Goal: Find specific page/section: Find specific page/section

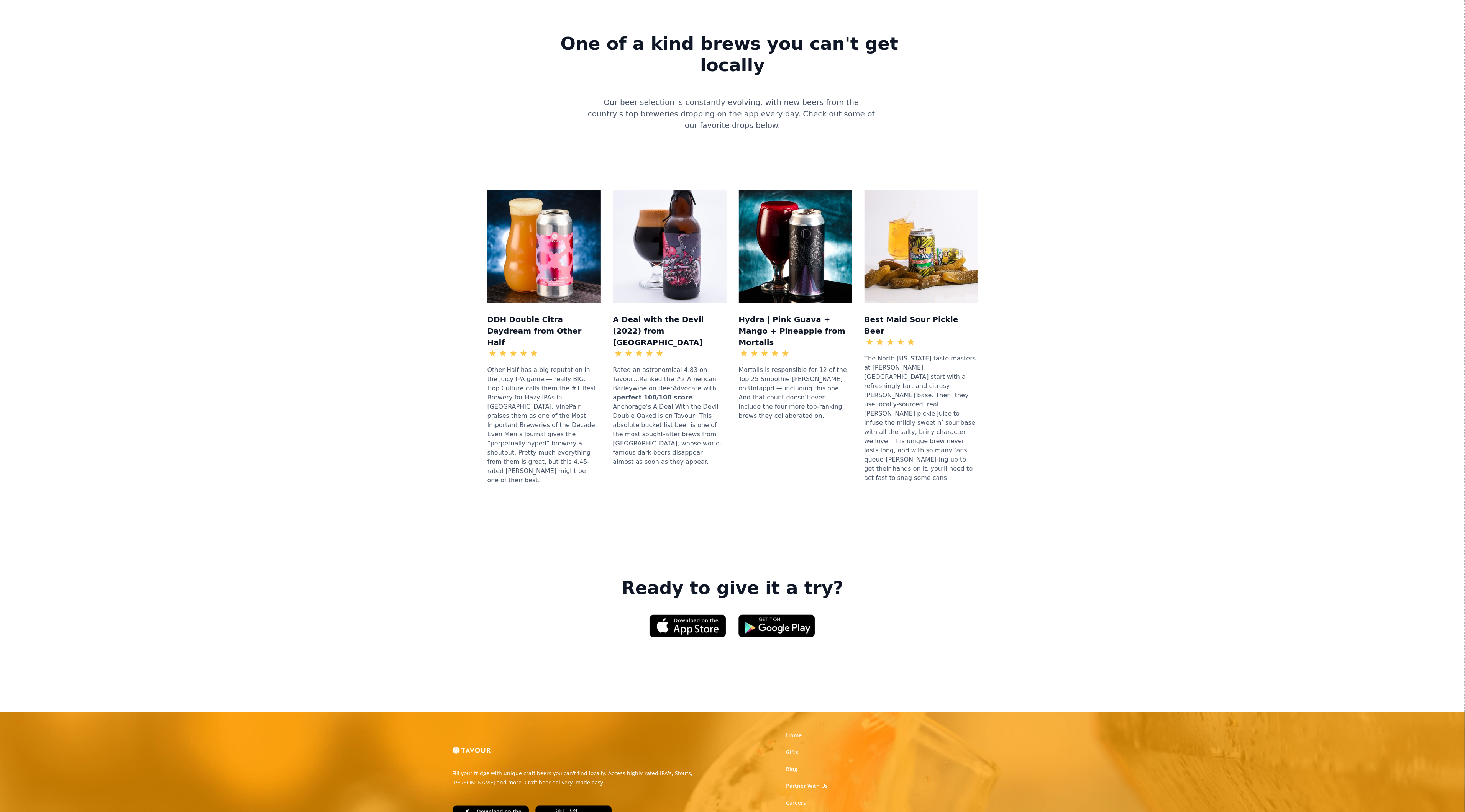
scroll to position [711, 0]
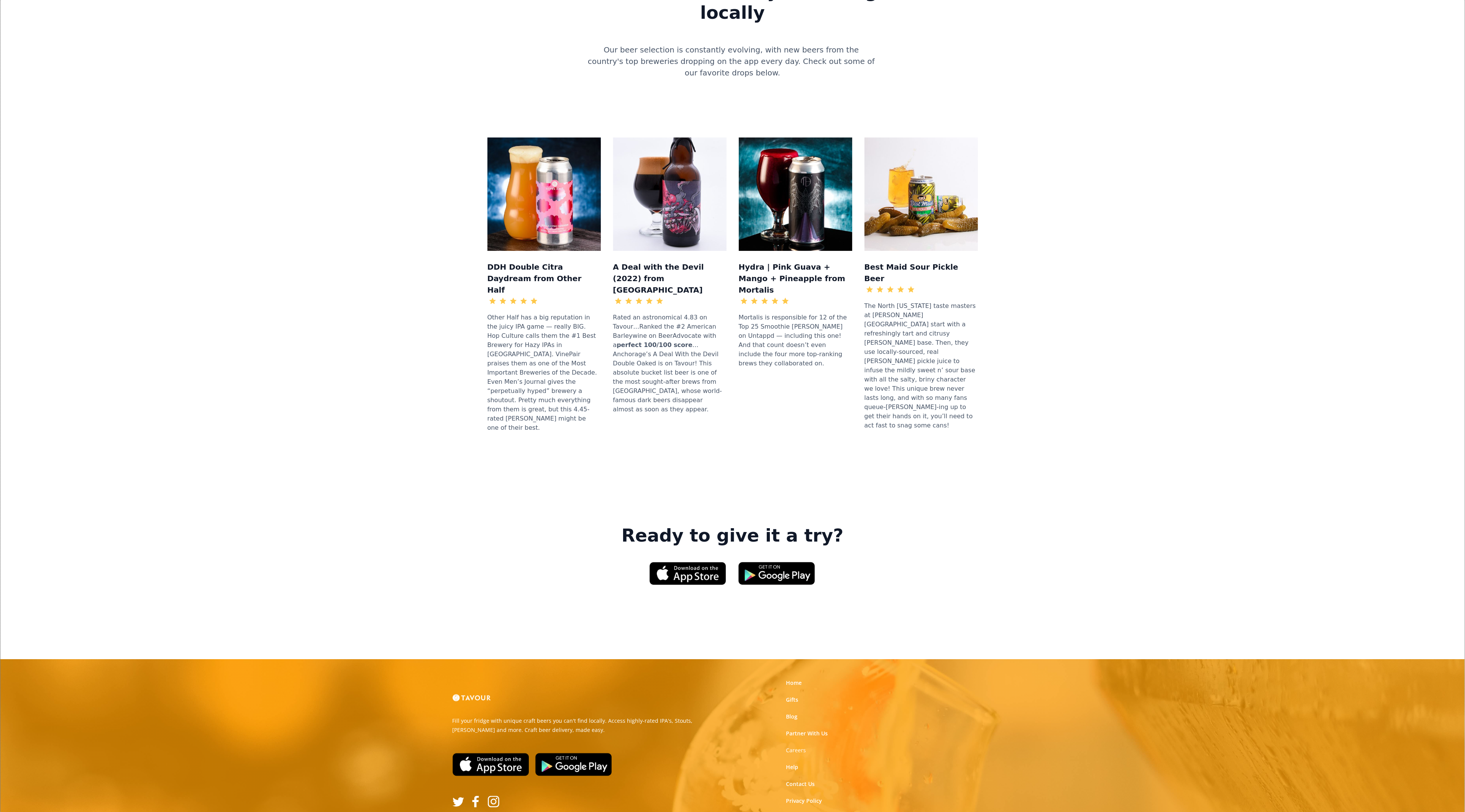
click at [606, 750] on link at bounding box center [573, 765] width 83 height 29
click at [795, 696] on link "Gifts" at bounding box center [792, 700] width 12 height 8
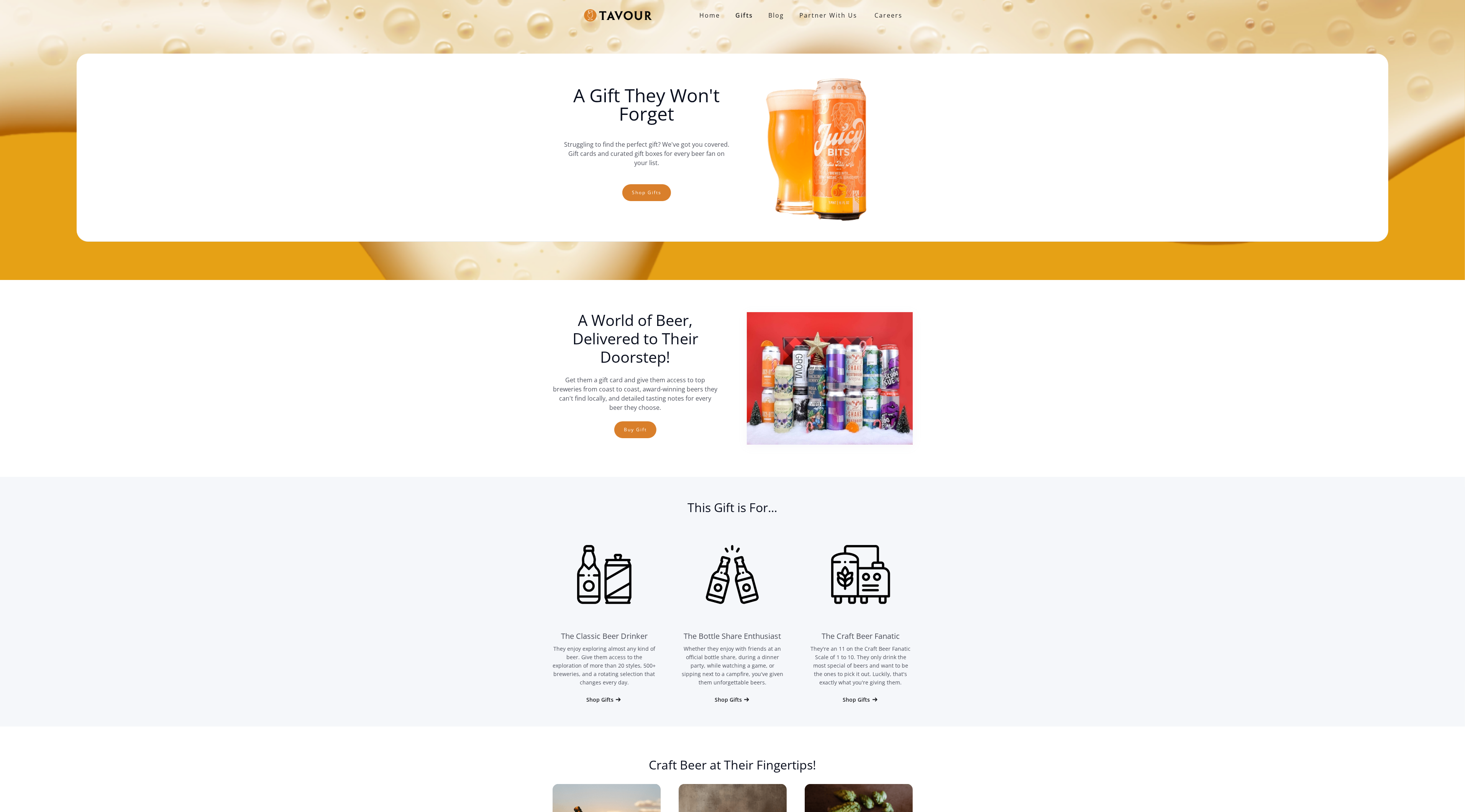
click at [795, 589] on div "The Classic Beer Drinker They enjoy exploring almost any kind of beer. Give the…" at bounding box center [732, 617] width 360 height 188
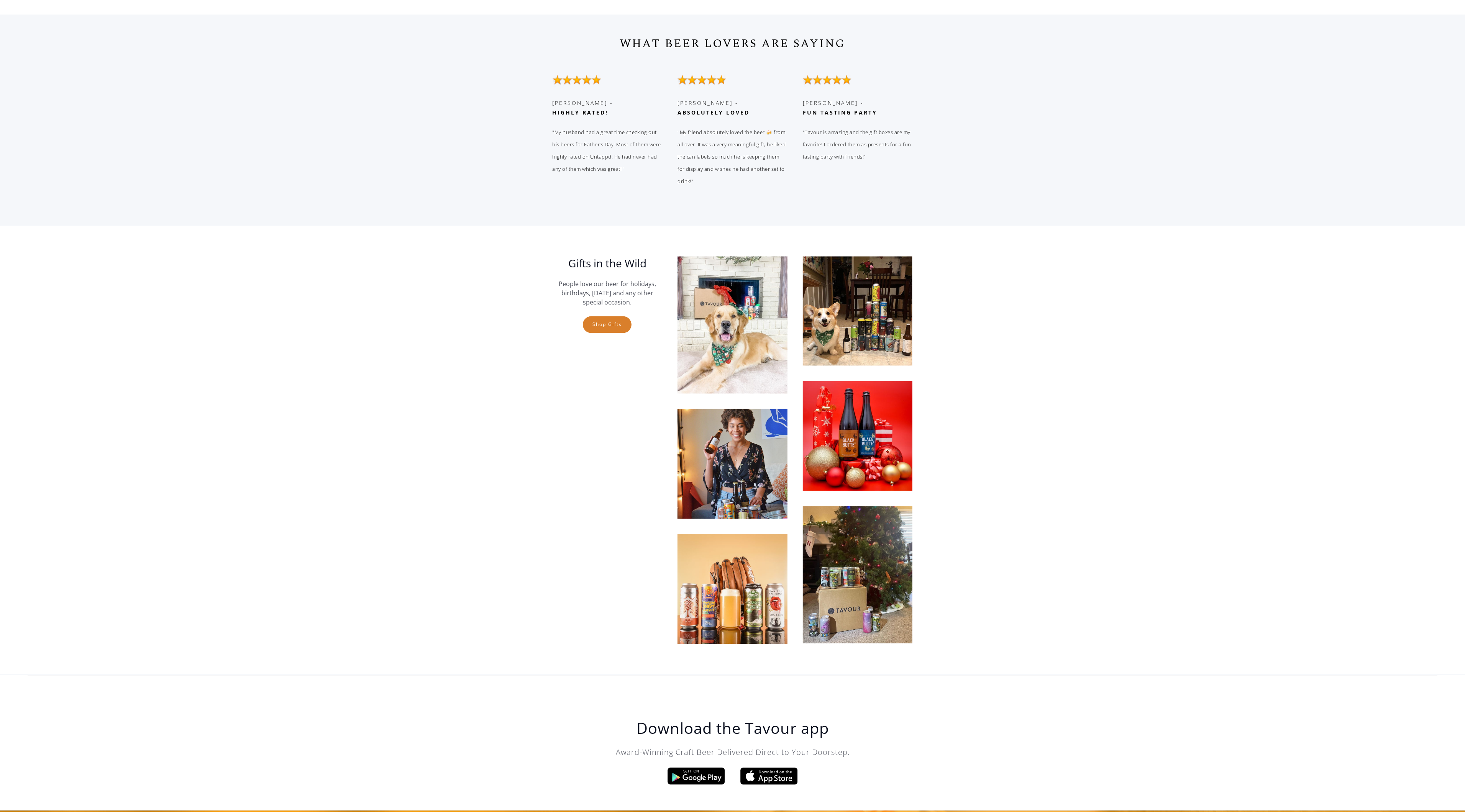
scroll to position [2099, 0]
